Goal: Ask a question

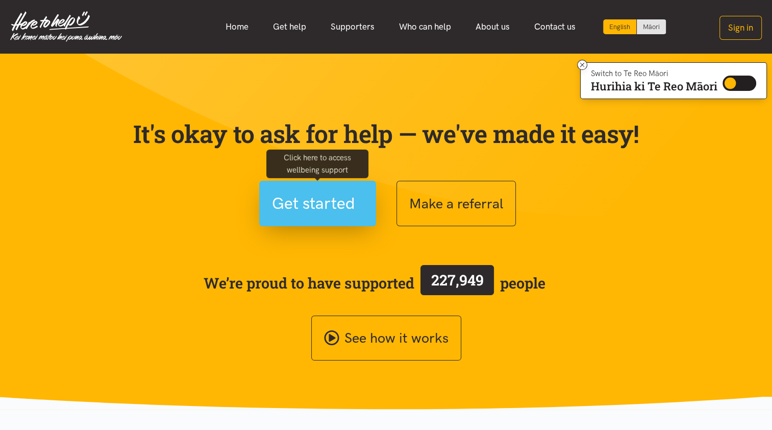
click at [309, 213] on span "Get started" at bounding box center [313, 203] width 83 height 26
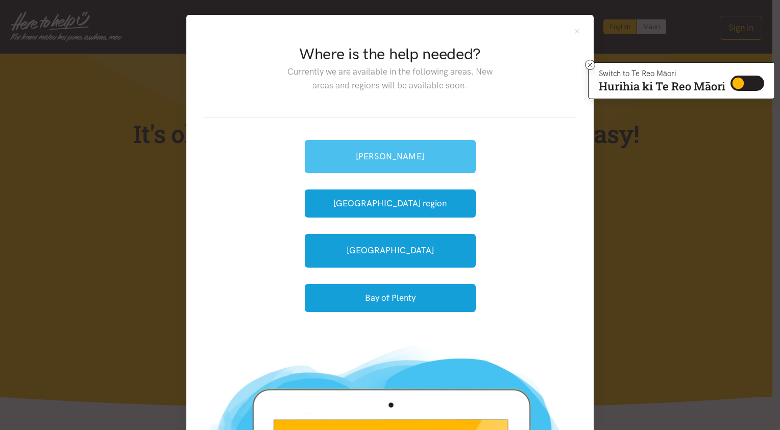
click at [455, 158] on link "[PERSON_NAME]" at bounding box center [390, 156] width 171 height 33
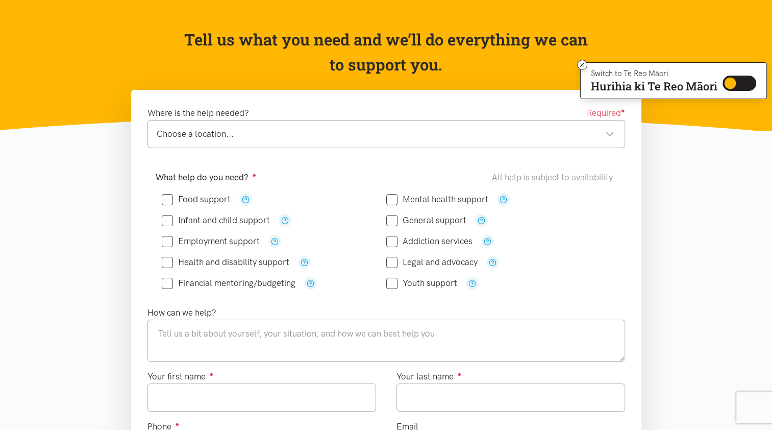
scroll to position [102, 0]
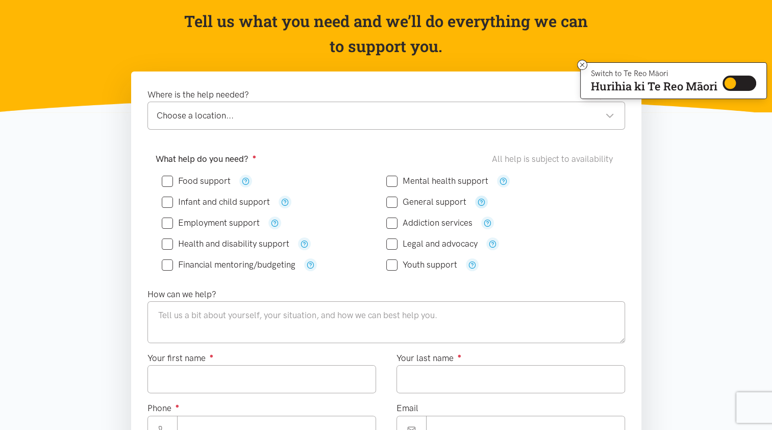
click at [480, 202] on icon "button" at bounding box center [482, 202] width 8 height 8
click at [510, 208] on div "General support" at bounding box center [498, 201] width 225 height 21
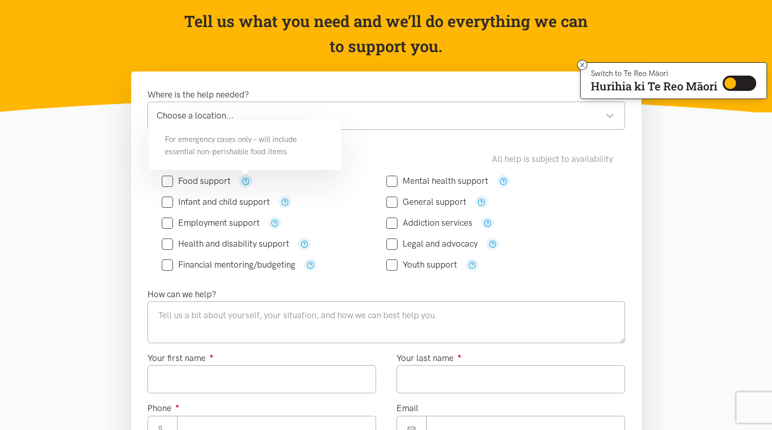
click at [247, 180] on icon "button" at bounding box center [246, 181] width 8 height 8
click at [286, 182] on div "Food support" at bounding box center [274, 181] width 225 height 13
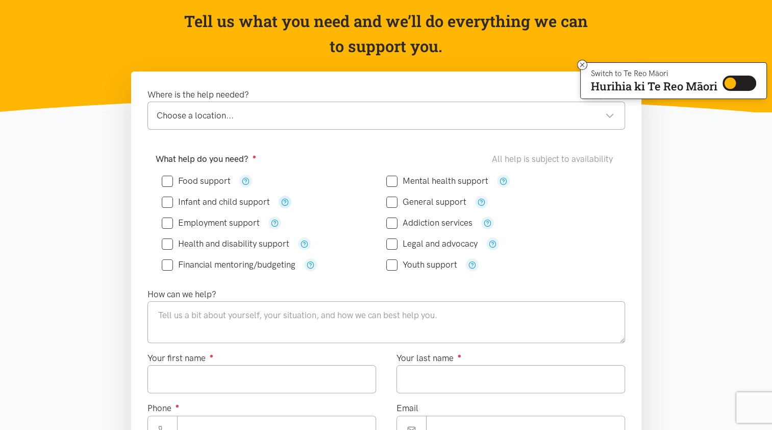
click at [284, 199] on icon "button" at bounding box center [285, 202] width 8 height 8
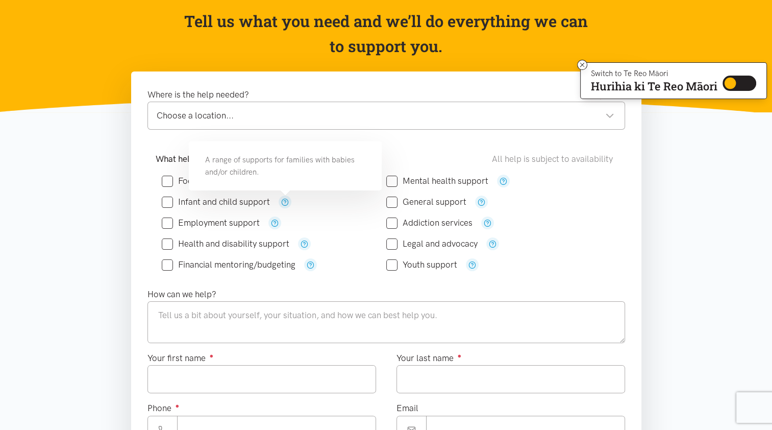
click at [312, 203] on div "Infant and child support" at bounding box center [274, 201] width 225 height 13
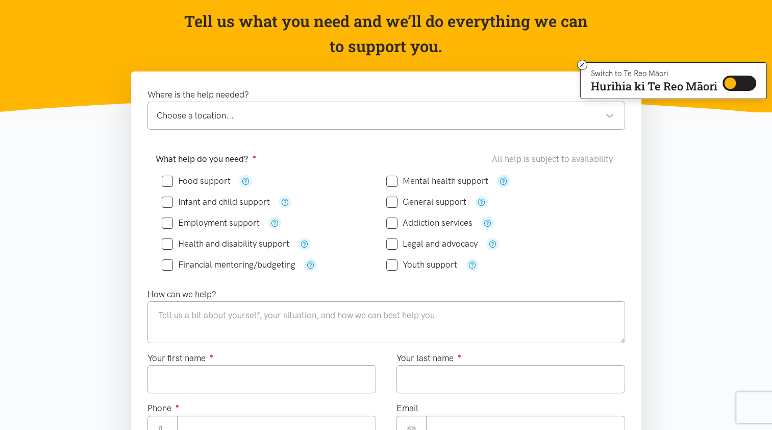
click at [500, 180] on icon "button" at bounding box center [504, 181] width 8 height 8
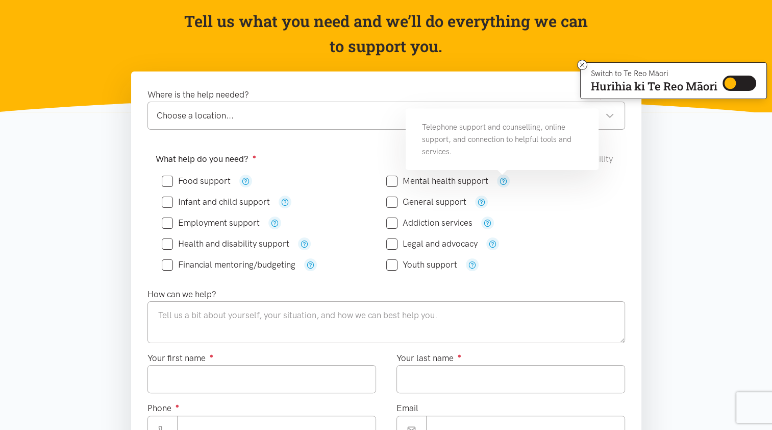
click at [533, 195] on div "General support" at bounding box center [498, 201] width 225 height 13
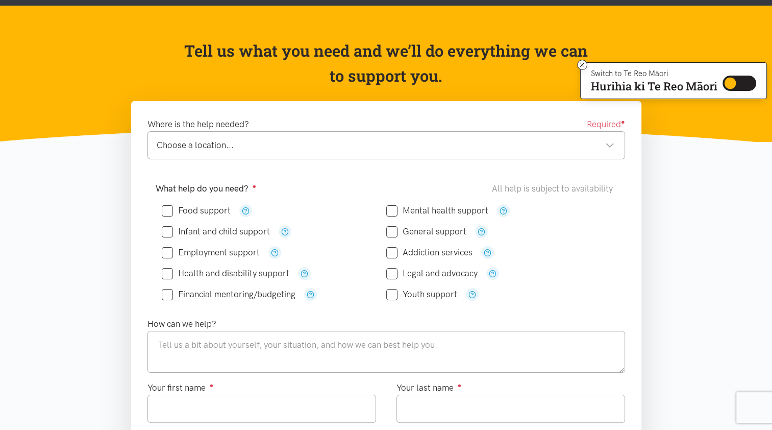
scroll to position [0, 0]
